Goal: Task Accomplishment & Management: Use online tool/utility

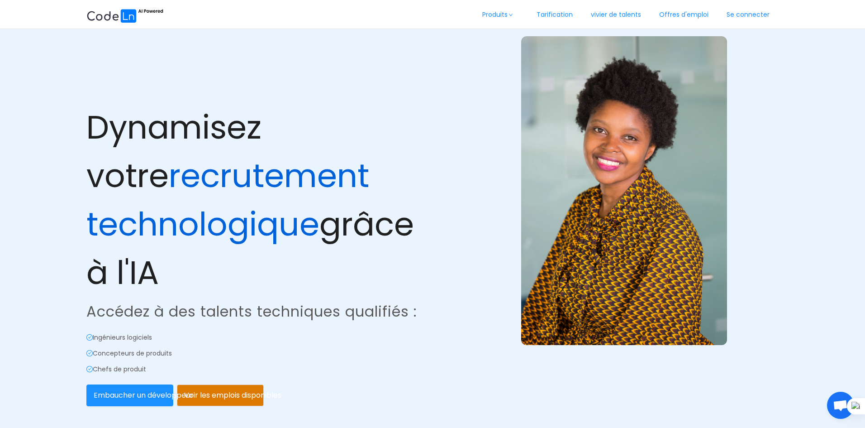
click at [431, 161] on div "Dynamisez votre recrutement technologique grâce à l'IA Accédez à des talents te…" at bounding box center [259, 203] width 348 height 410
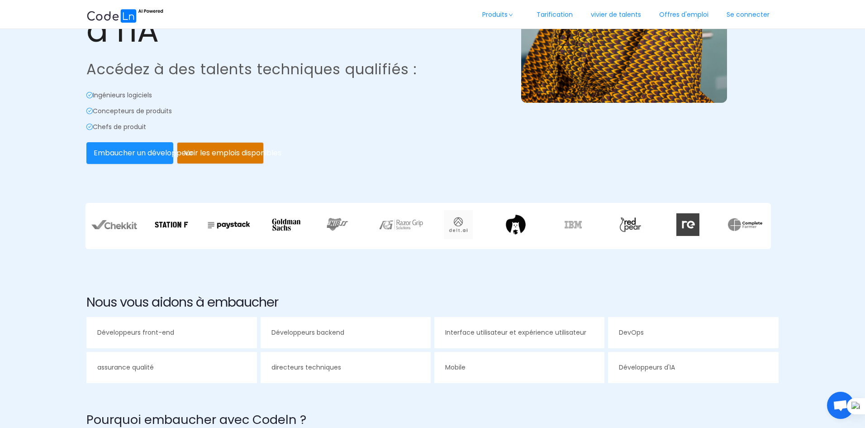
scroll to position [226, 0]
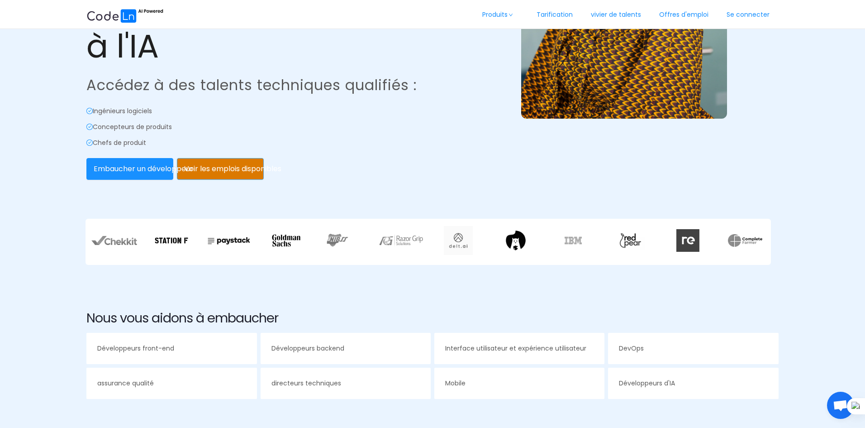
click at [235, 167] on button "Voir les emplois disponibles" at bounding box center [220, 169] width 87 height 22
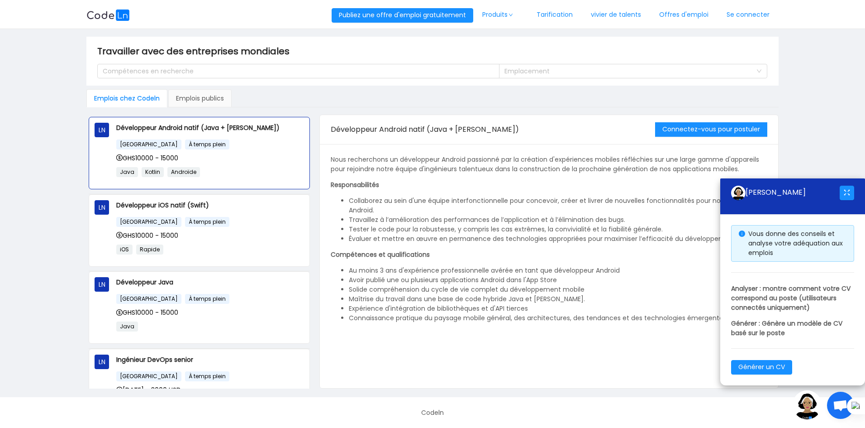
scroll to position [1, 0]
click at [843, 191] on button "button" at bounding box center [847, 193] width 14 height 14
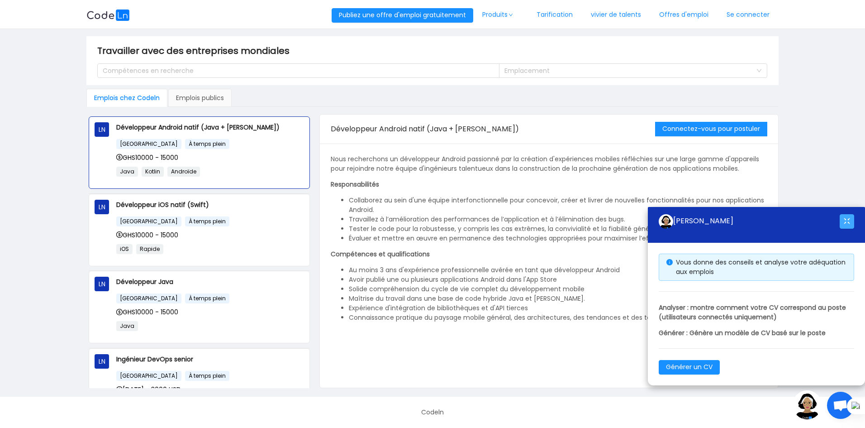
click at [850, 218] on button "button" at bounding box center [847, 221] width 14 height 14
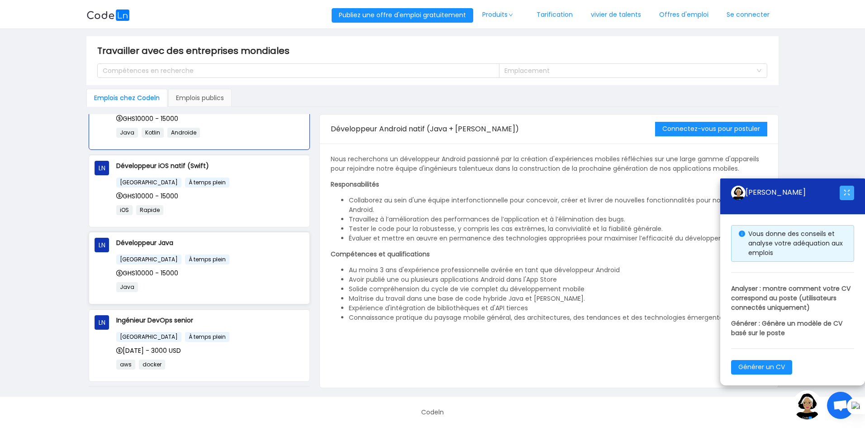
scroll to position [85, 0]
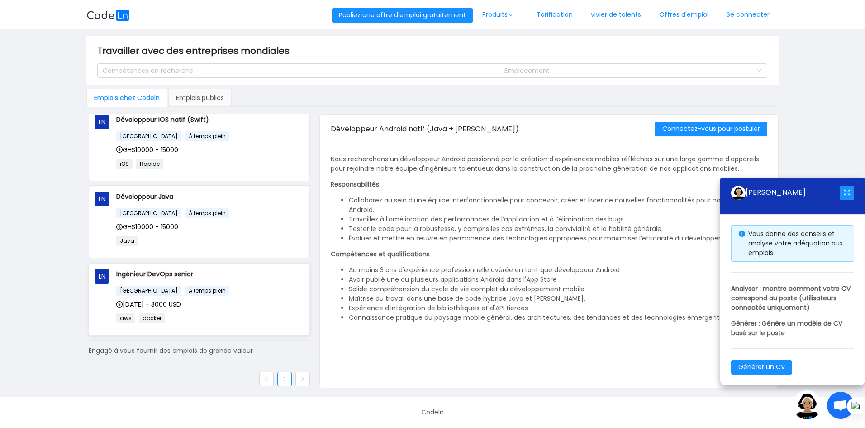
click at [205, 294] on div "Nigeria À temps plein" at bounding box center [210, 290] width 188 height 10
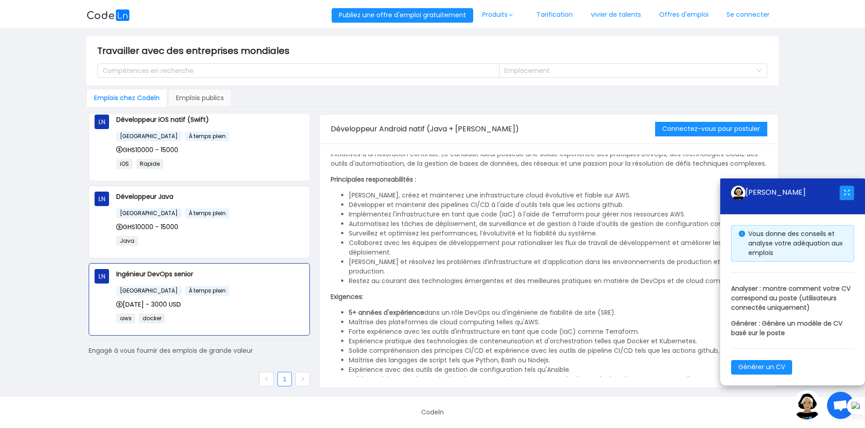
scroll to position [0, 0]
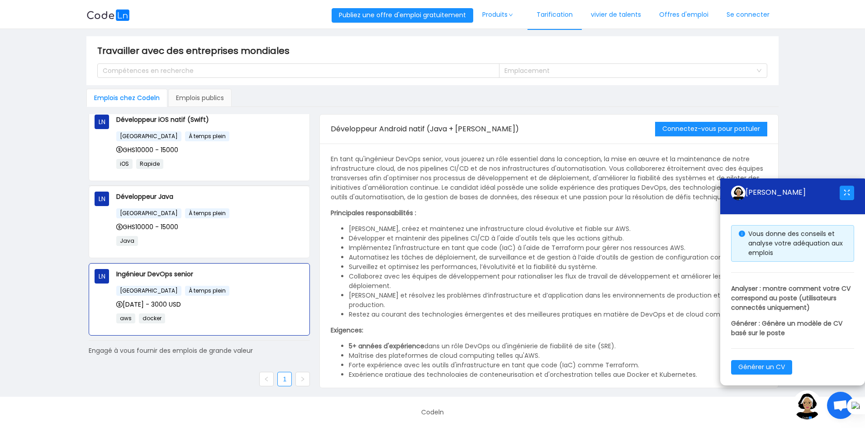
click at [544, 14] on font "Tarification" at bounding box center [555, 14] width 36 height 9
